Goal: Check status: Check status

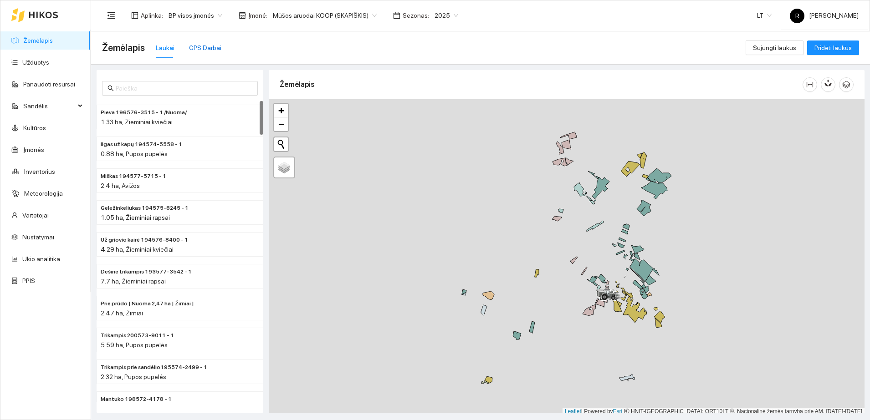
click at [201, 46] on div "GPS Darbai" at bounding box center [205, 48] width 32 height 10
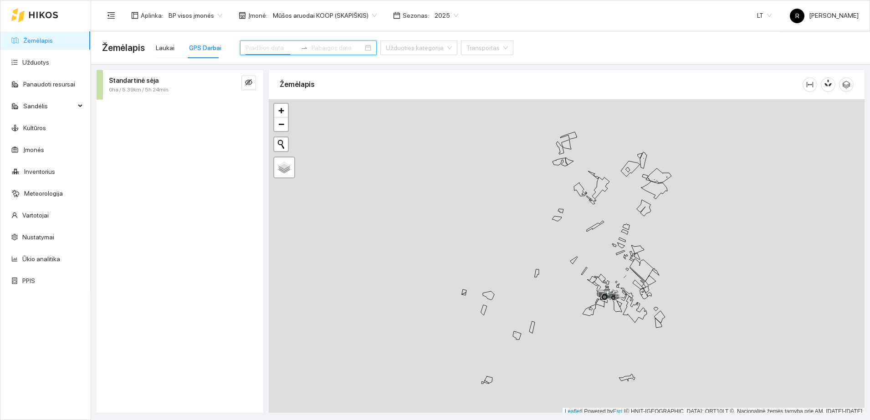
click at [257, 48] on input at bounding box center [271, 48] width 51 height 10
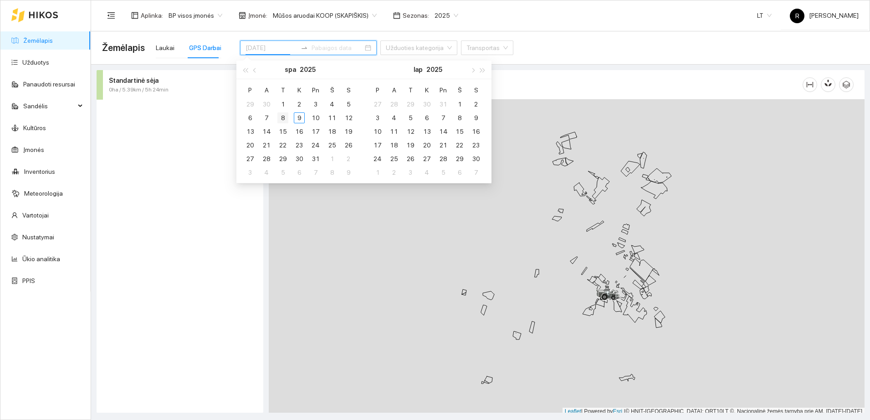
type input "[DATE]"
click at [284, 118] on div "8" at bounding box center [282, 118] width 11 height 11
type input "[DATE]"
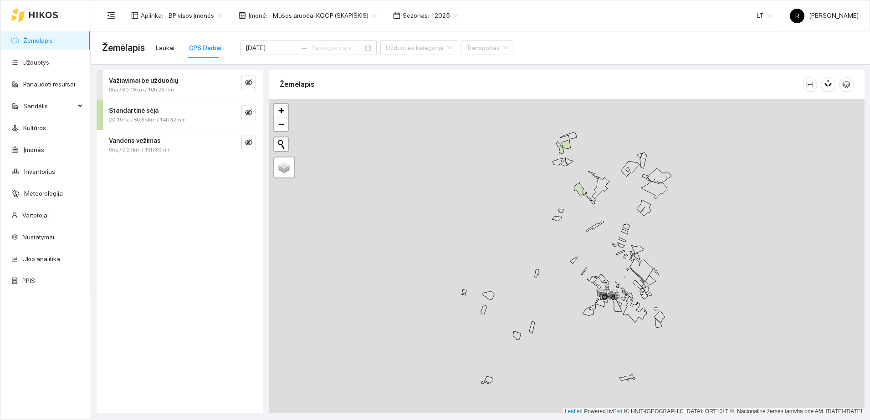
click at [153, 112] on strong "Standartinė sėja" at bounding box center [134, 110] width 50 height 7
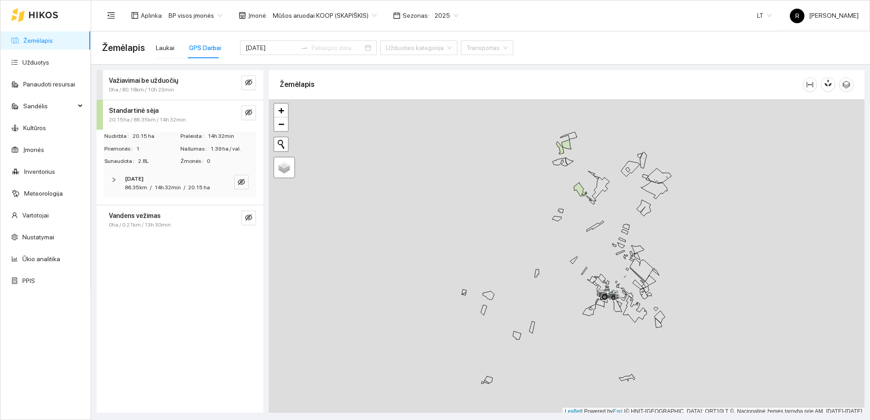
click at [114, 179] on icon "right" at bounding box center [113, 179] width 5 height 5
click at [117, 209] on icon "right" at bounding box center [115, 209] width 5 height 5
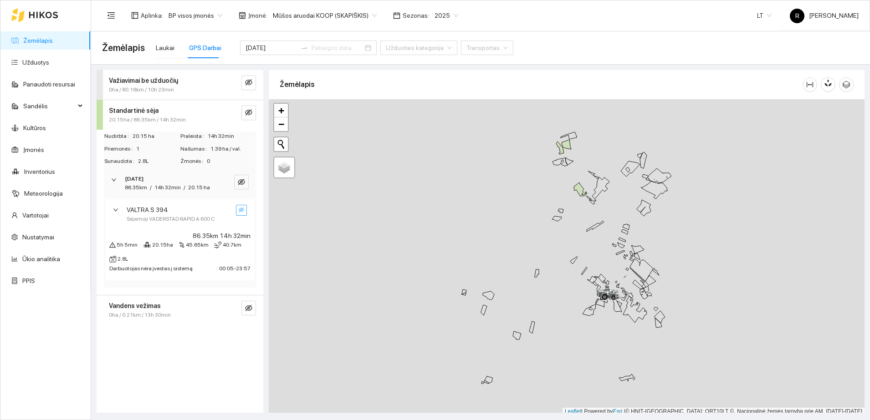
click at [241, 207] on icon "eye-invisible" at bounding box center [241, 209] width 5 height 5
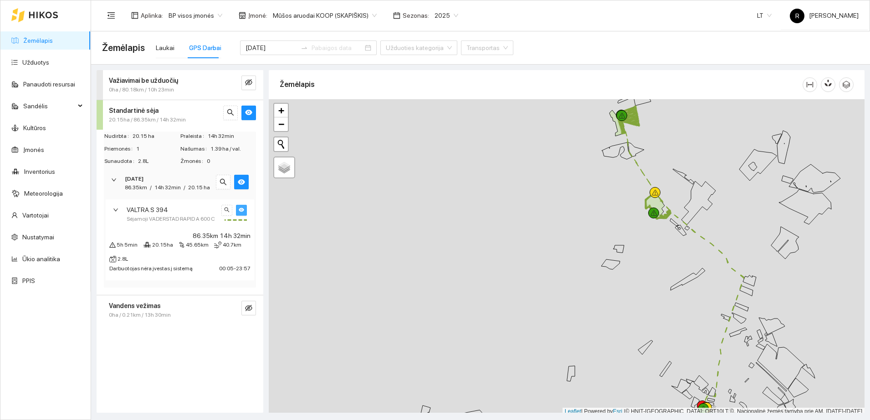
scroll to position [3, 0]
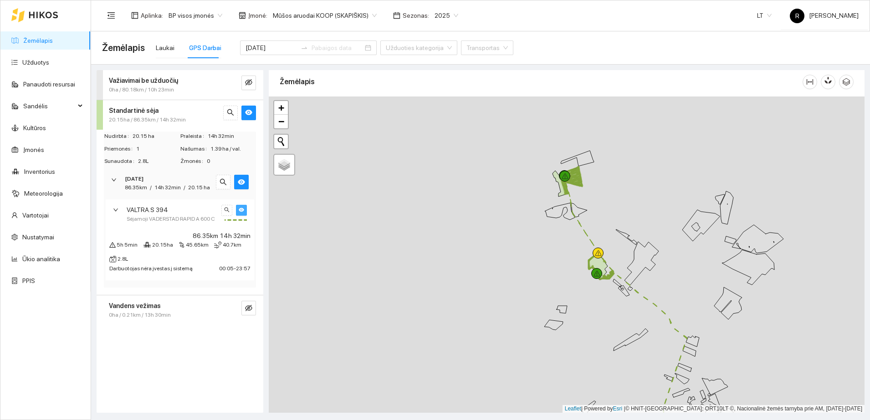
drag, startPoint x: 556, startPoint y: 163, endPoint x: 499, endPoint y: 226, distance: 85.2
click at [499, 226] on div at bounding box center [567, 255] width 596 height 317
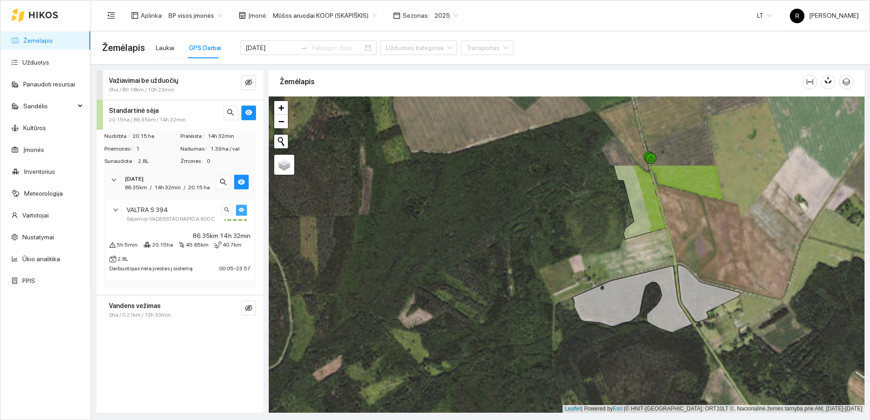
drag, startPoint x: 579, startPoint y: 168, endPoint x: 561, endPoint y: 322, distance: 155.0
click at [561, 322] on div at bounding box center [567, 255] width 596 height 317
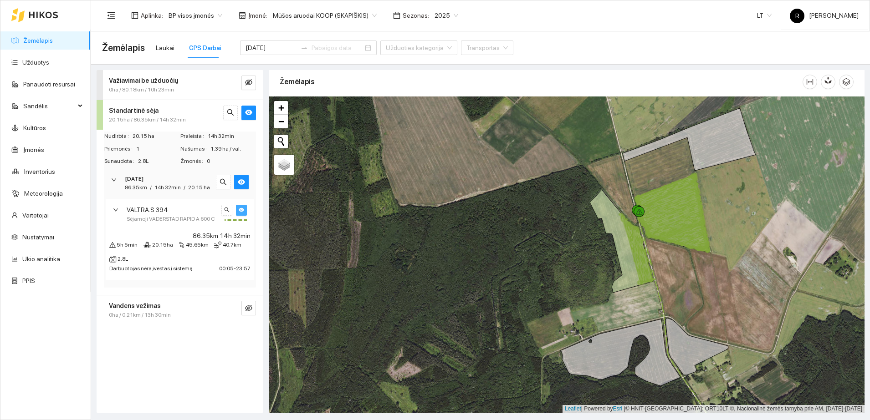
click at [240, 210] on icon "eye" at bounding box center [241, 210] width 5 height 4
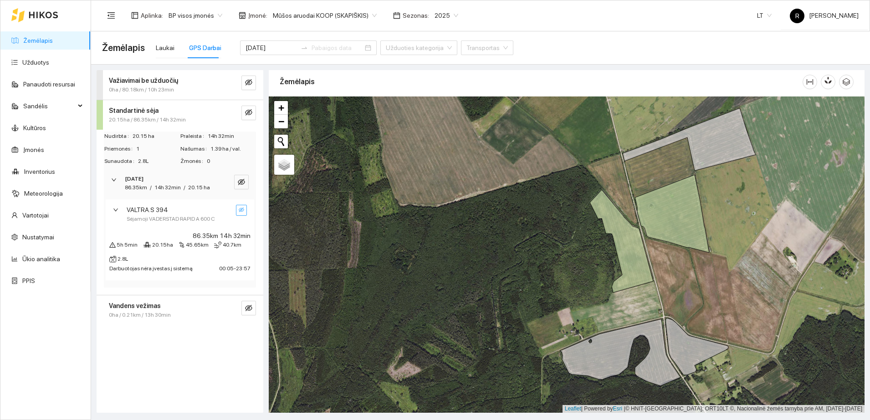
click at [240, 210] on icon "eye-invisible" at bounding box center [241, 209] width 5 height 5
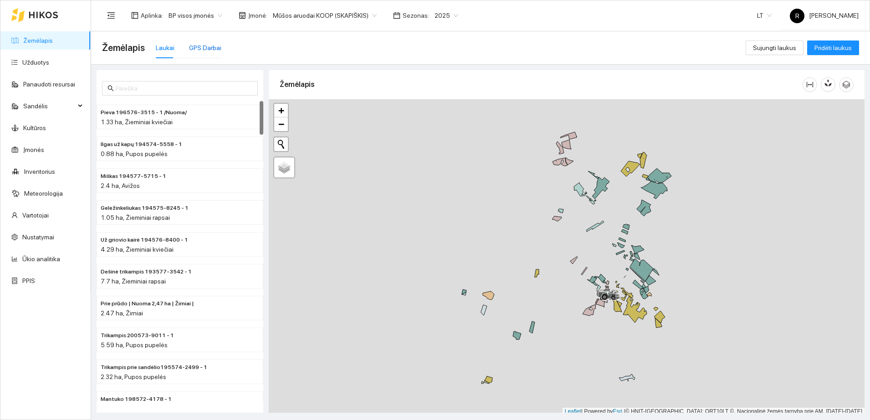
click at [200, 43] on div "GPS Darbai" at bounding box center [205, 48] width 32 height 10
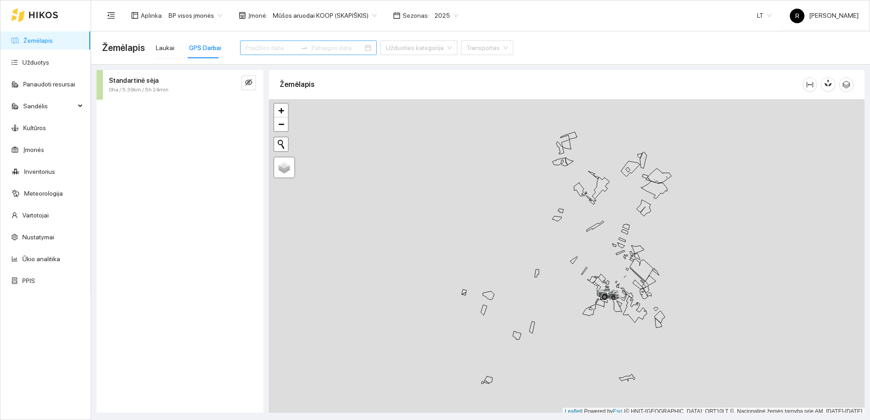
click at [261, 50] on input at bounding box center [271, 48] width 51 height 10
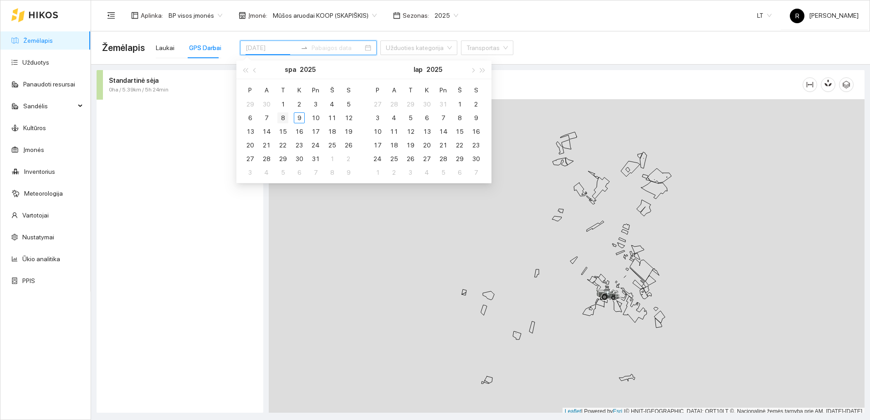
type input "[DATE]"
click at [280, 118] on div "8" at bounding box center [282, 118] width 11 height 11
type input "2025-10-21"
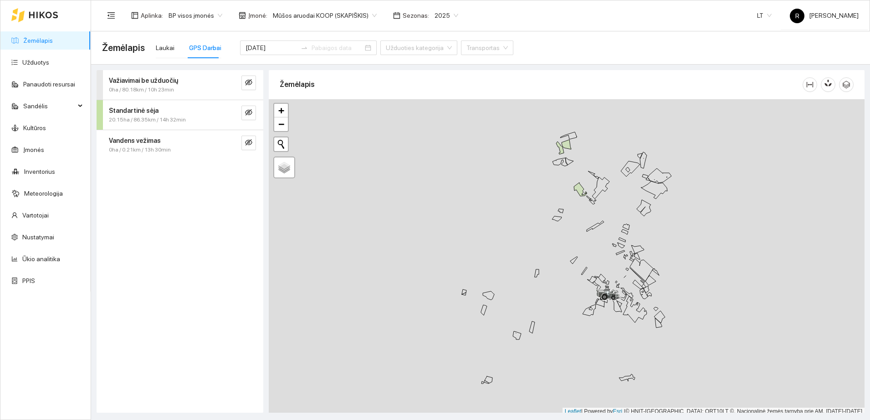
click at [159, 113] on div "Standartinė sėja" at bounding box center [165, 111] width 112 height 10
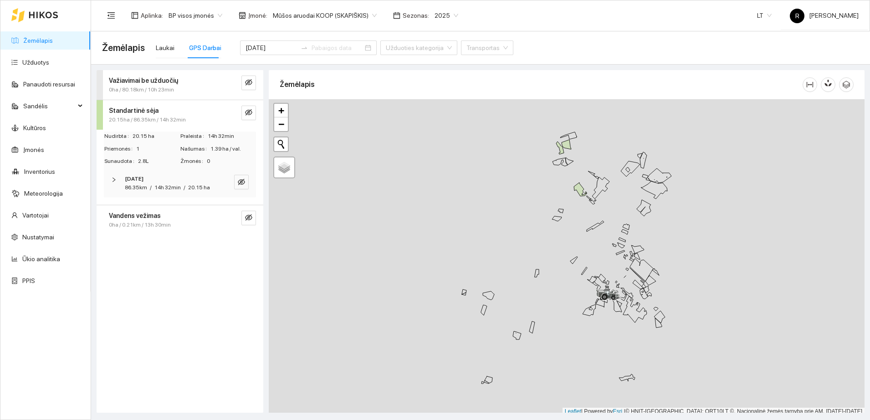
click at [113, 181] on icon "right" at bounding box center [113, 179] width 5 height 5
click at [238, 211] on button "button" at bounding box center [241, 210] width 11 height 11
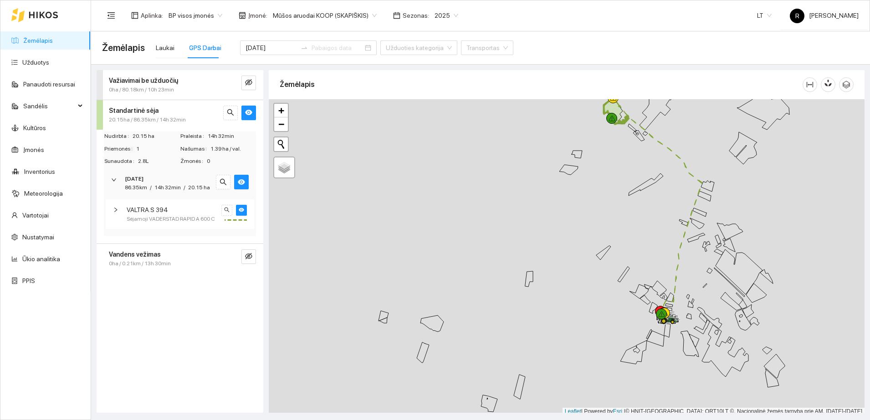
scroll to position [3, 0]
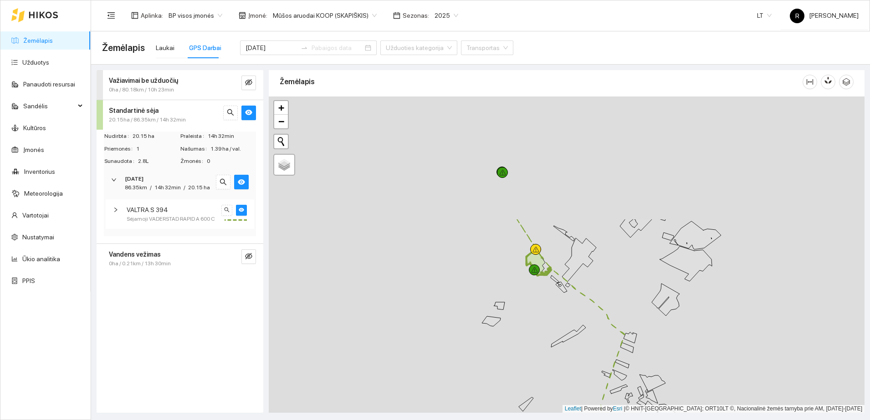
drag, startPoint x: 624, startPoint y: 157, endPoint x: 544, endPoint y: 317, distance: 178.3
click at [544, 317] on div at bounding box center [567, 255] width 596 height 317
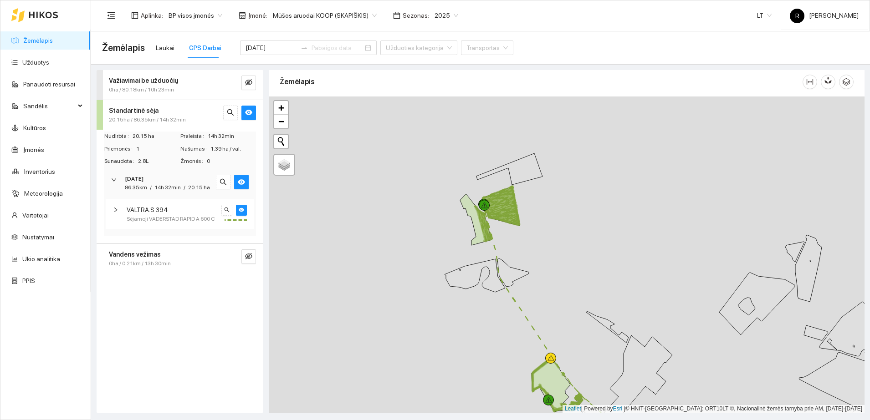
drag, startPoint x: 507, startPoint y: 186, endPoint x: 554, endPoint y: 224, distance: 60.7
click at [554, 224] on div at bounding box center [567, 255] width 596 height 317
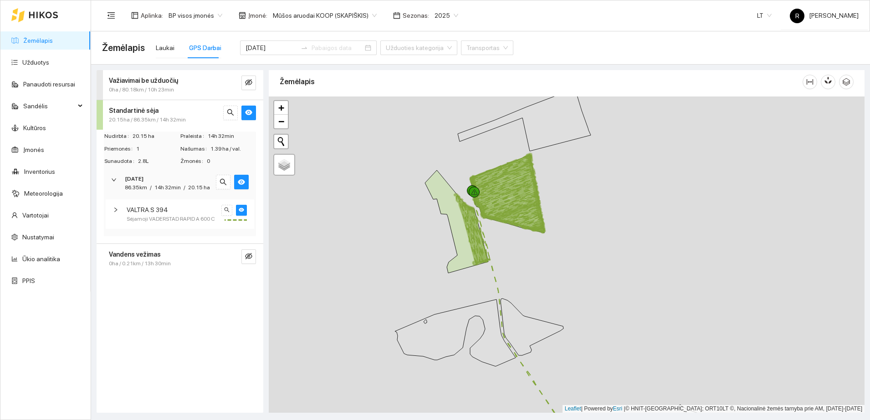
drag, startPoint x: 501, startPoint y: 236, endPoint x: 588, endPoint y: 239, distance: 87.0
click at [588, 239] on div at bounding box center [567, 255] width 596 height 317
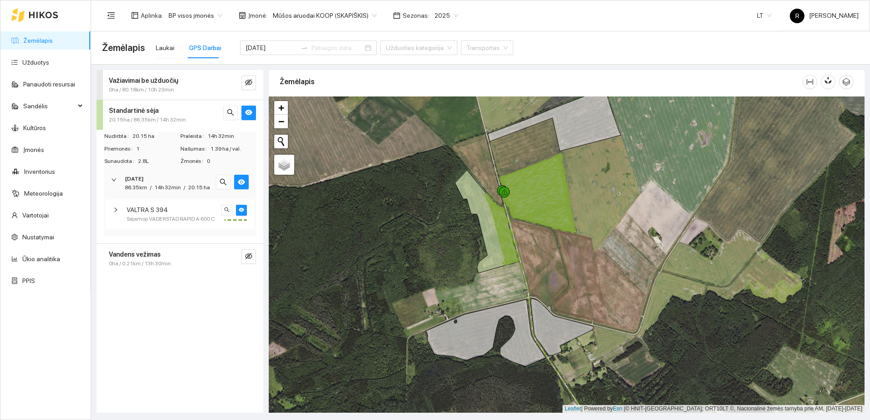
click at [116, 213] on div at bounding box center [118, 210] width 11 height 10
click at [130, 86] on span "0ha / 80.18km / 10h 23min" at bounding box center [141, 90] width 65 height 9
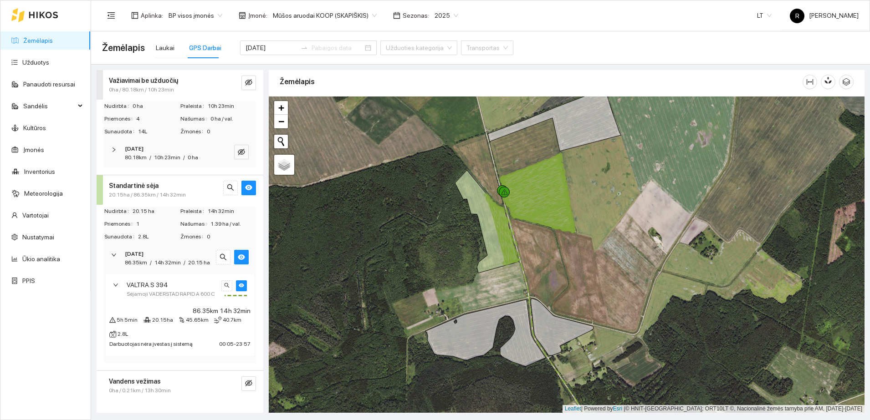
click at [115, 152] on icon "right" at bounding box center [113, 149] width 5 height 5
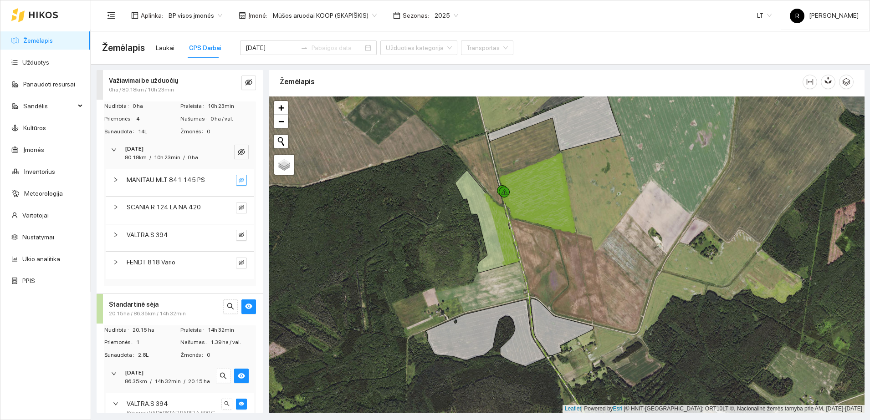
click at [239, 179] on icon "eye-invisible" at bounding box center [241, 180] width 5 height 5
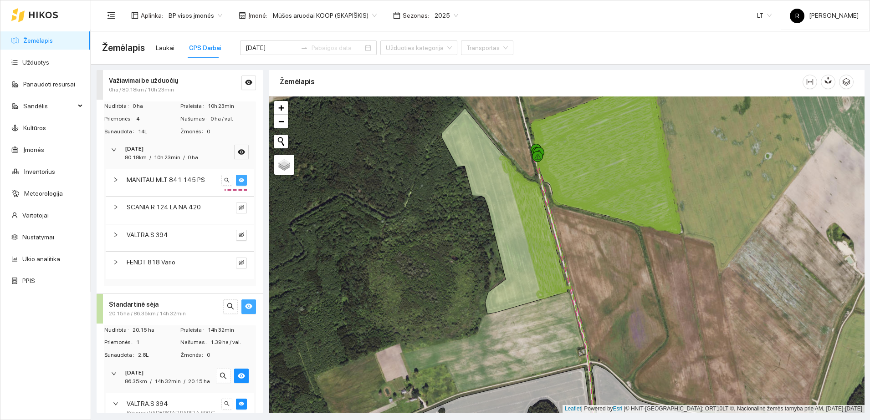
click at [245, 310] on span "eye" at bounding box center [248, 307] width 7 height 9
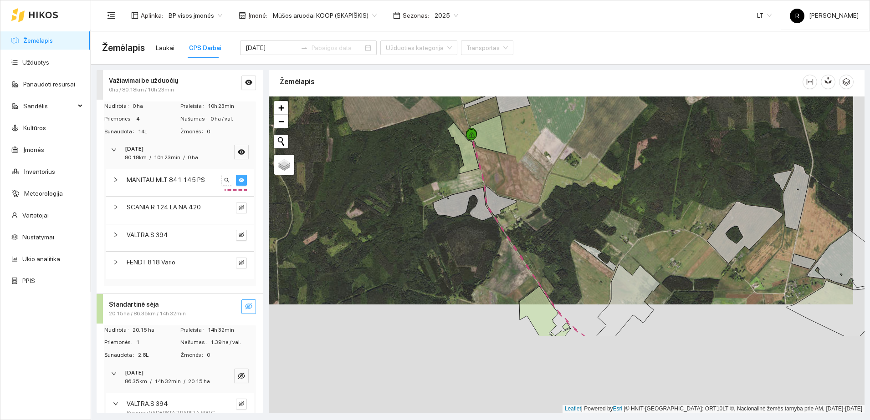
drag, startPoint x: 476, startPoint y: 288, endPoint x: 471, endPoint y: 144, distance: 144.0
click at [470, 145] on div at bounding box center [567, 255] width 596 height 317
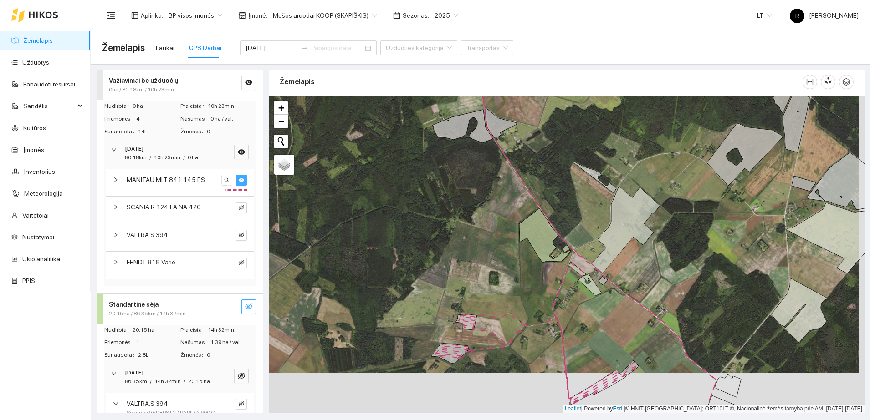
drag, startPoint x: 496, startPoint y: 256, endPoint x: 490, endPoint y: 198, distance: 58.2
click at [490, 198] on div at bounding box center [567, 255] width 596 height 317
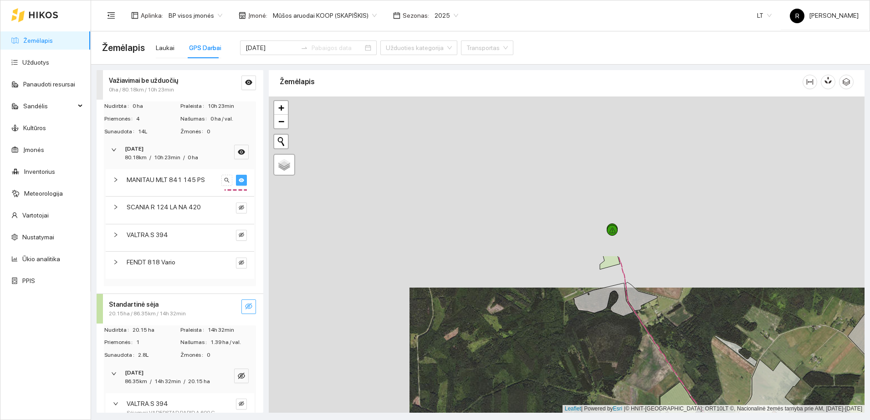
drag, startPoint x: 464, startPoint y: 189, endPoint x: 616, endPoint y: 397, distance: 257.8
click at [616, 397] on div at bounding box center [567, 255] width 596 height 317
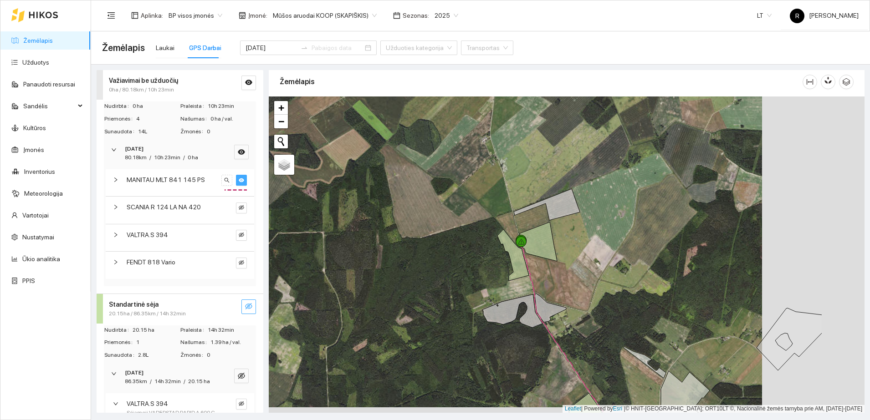
drag, startPoint x: 554, startPoint y: 274, endPoint x: 440, endPoint y: 267, distance: 114.5
click at [440, 267] on div at bounding box center [567, 255] width 596 height 317
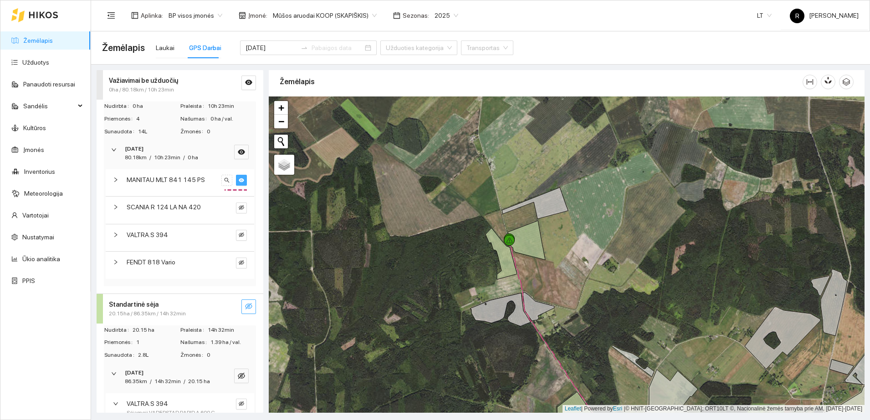
click at [245, 305] on icon "eye-invisible" at bounding box center [248, 306] width 7 height 7
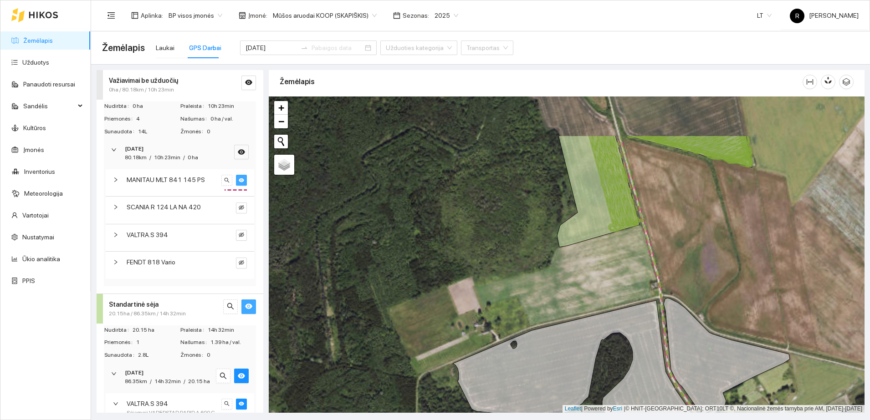
drag, startPoint x: 524, startPoint y: 241, endPoint x: 463, endPoint y: 355, distance: 128.8
click at [463, 355] on div at bounding box center [567, 255] width 596 height 317
